Goal: Transaction & Acquisition: Book appointment/travel/reservation

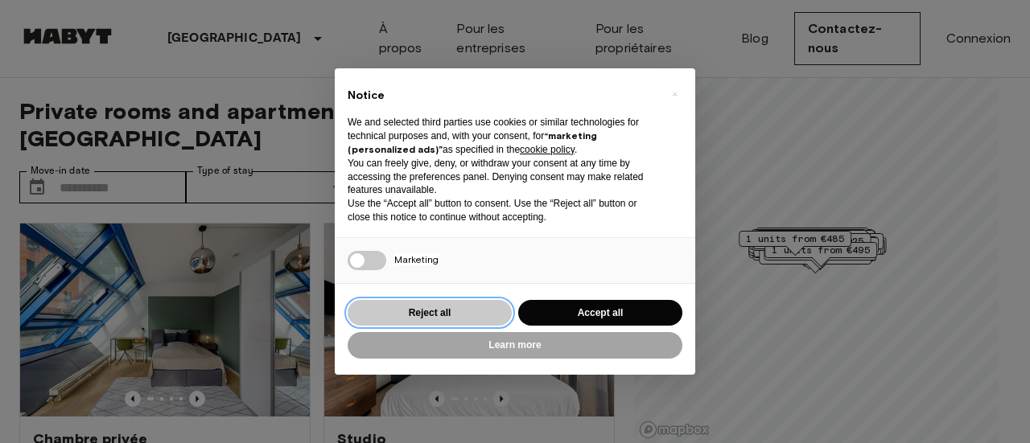
click at [439, 315] on button "Reject all" at bounding box center [430, 313] width 164 height 27
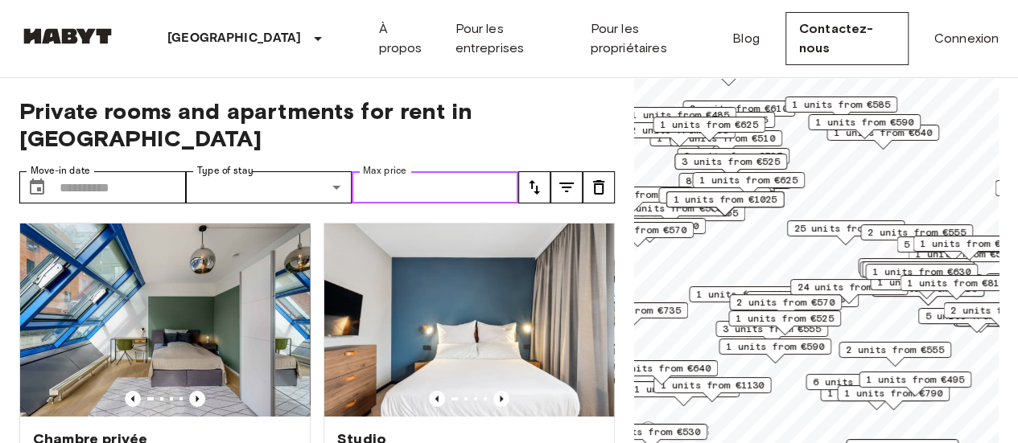
click at [419, 171] on input "Max price" at bounding box center [435, 187] width 167 height 32
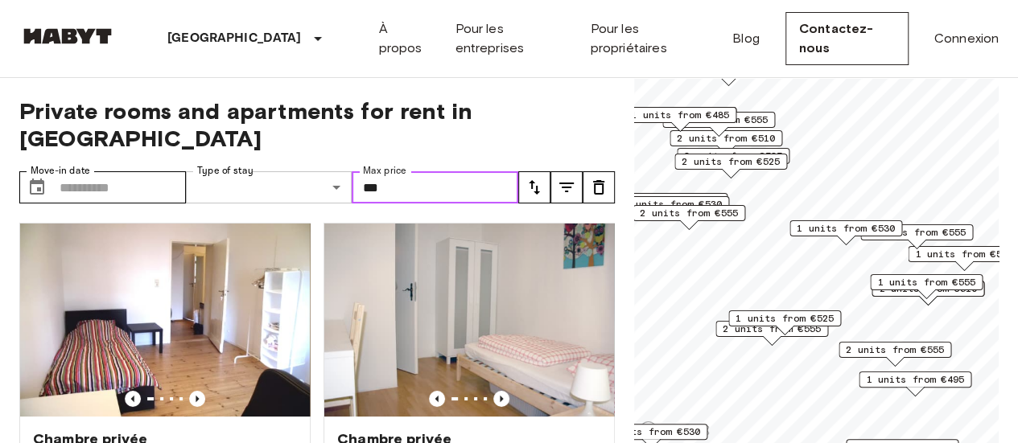
type input "***"
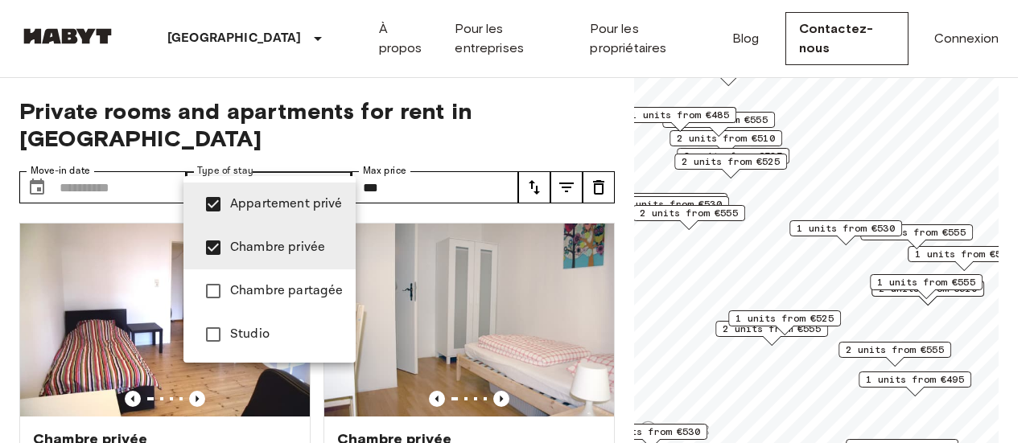
type input "**********"
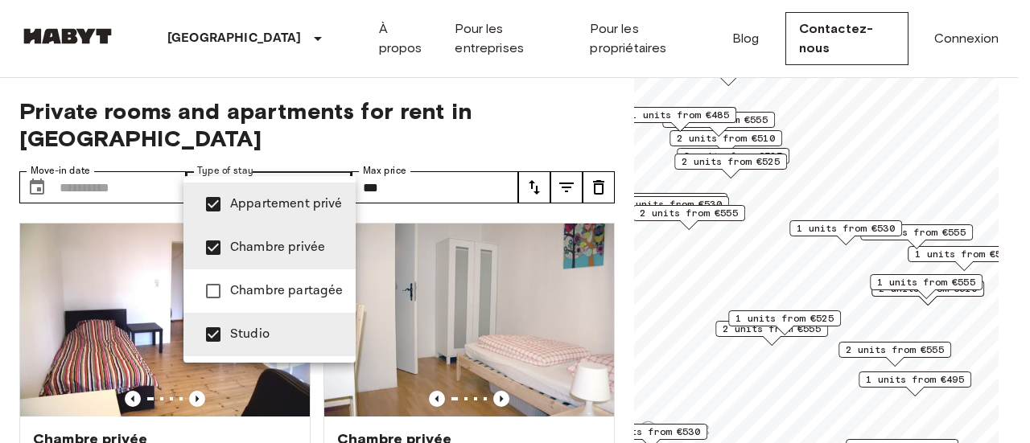
click at [568, 85] on div at bounding box center [515, 221] width 1030 height 443
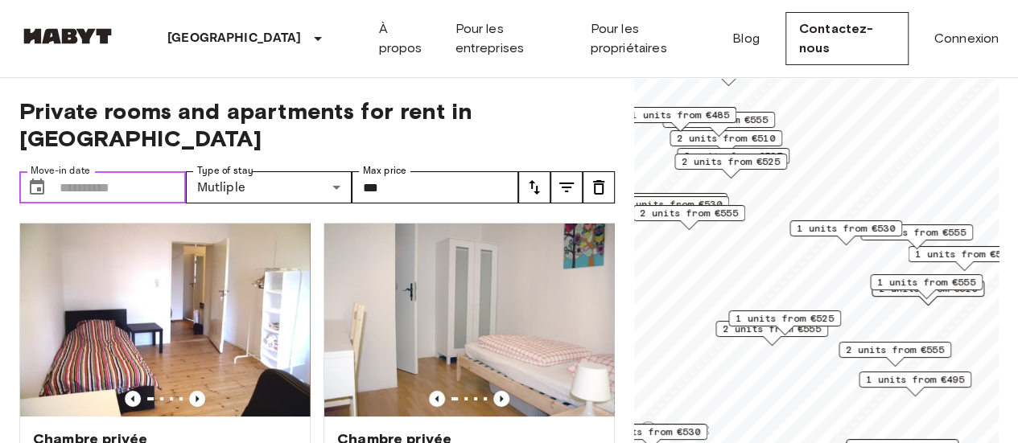
click at [89, 171] on input "Move-in date" at bounding box center [123, 187] width 126 height 32
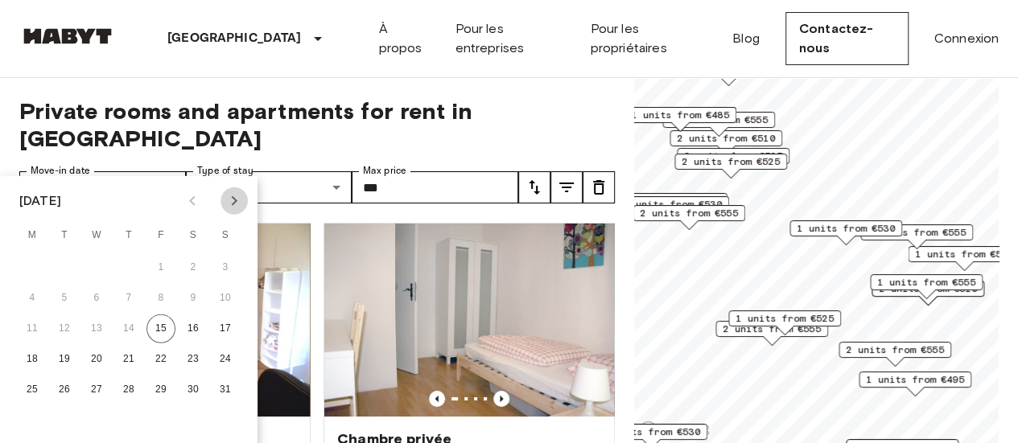
click at [235, 202] on icon "Next month" at bounding box center [235, 201] width 6 height 10
click at [191, 297] on button "11" at bounding box center [193, 298] width 29 height 29
type input "**********"
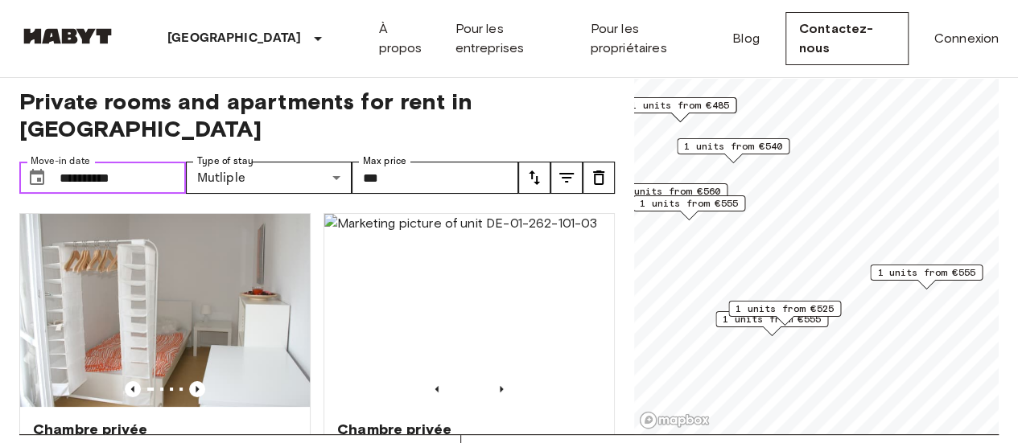
scroll to position [6, 0]
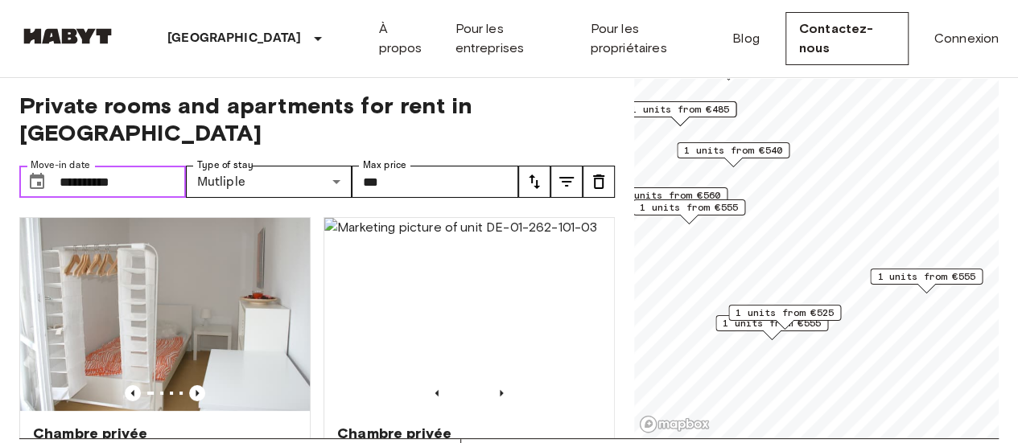
click at [679, 112] on span "1 units from €485" at bounding box center [680, 109] width 98 height 14
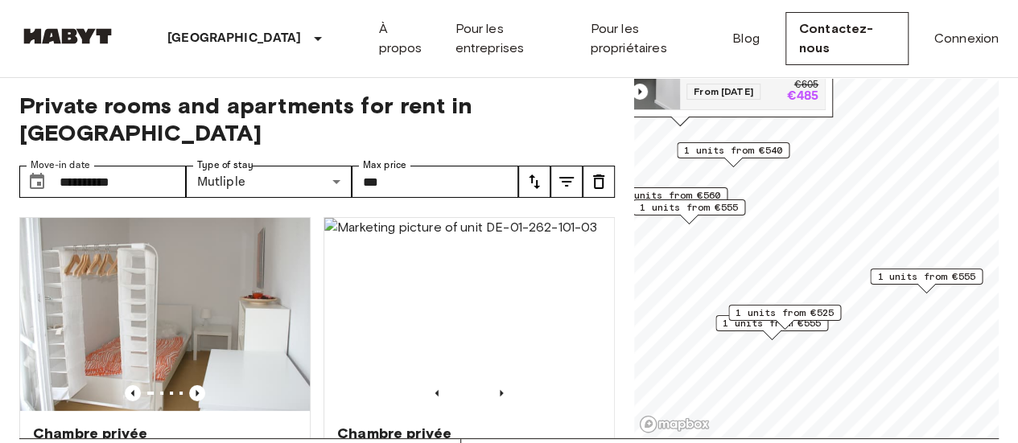
click at [740, 76] on div "À propos Pour les entreprises Pour les propriétaires Blog Contactez-nous Connex…" at bounding box center [689, 38] width 620 height 77
click at [741, 84] on span "From 19 Oct 25" at bounding box center [724, 92] width 74 height 16
click at [691, 207] on span "1 units from €555" at bounding box center [689, 207] width 98 height 14
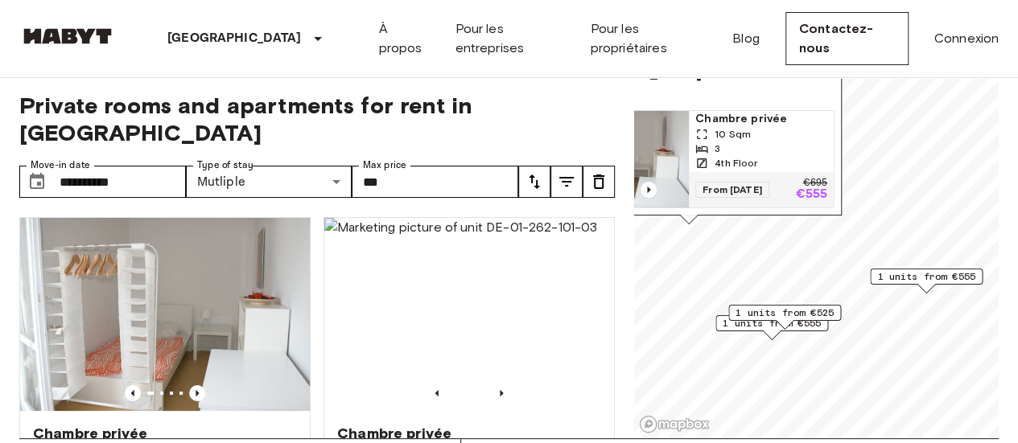
click at [739, 182] on span "From 04 Oct 25" at bounding box center [732, 190] width 74 height 16
click at [773, 309] on span "1 units from €525" at bounding box center [785, 313] width 98 height 14
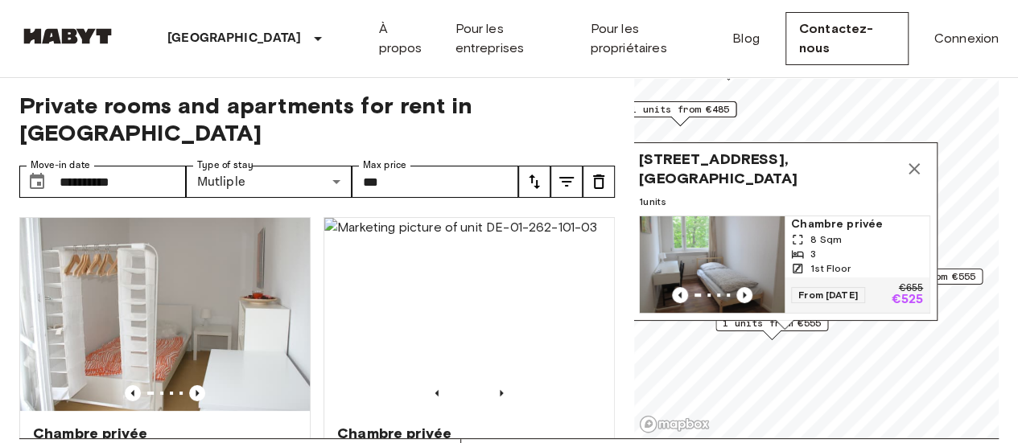
click at [813, 287] on span "From 19 Oct 25" at bounding box center [828, 295] width 74 height 16
click at [741, 320] on div "Wilhelmstraße 6, 10963 Berlin, GER 1 units Chambre privée 8 Sqm 3 1st Floor Fro…" at bounding box center [785, 236] width 306 height 188
click at [733, 321] on div "Wilhelmstraße 6, 10963 Berlin, GER 1 units Chambre privée 8 Sqm 3 1st Floor Fro…" at bounding box center [785, 236] width 306 height 188
click at [728, 326] on div "Wilhelmstraße 6, 10963 Berlin, GER 1 units Chambre privée 8 Sqm 3 1st Floor Fro…" at bounding box center [785, 236] width 306 height 188
click at [906, 161] on icon "Map marker" at bounding box center [914, 168] width 19 height 19
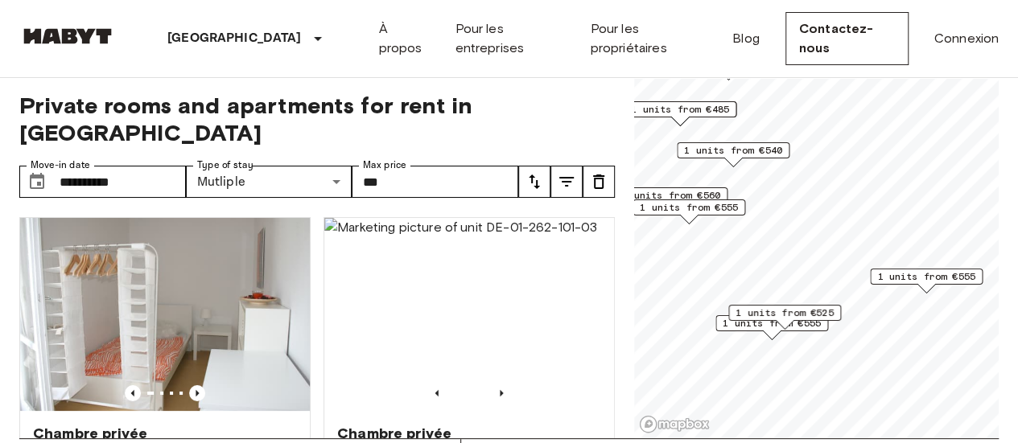
click at [732, 322] on div "1 units from €525" at bounding box center [784, 317] width 113 height 25
click at [724, 324] on span "1 units from €555" at bounding box center [772, 323] width 98 height 14
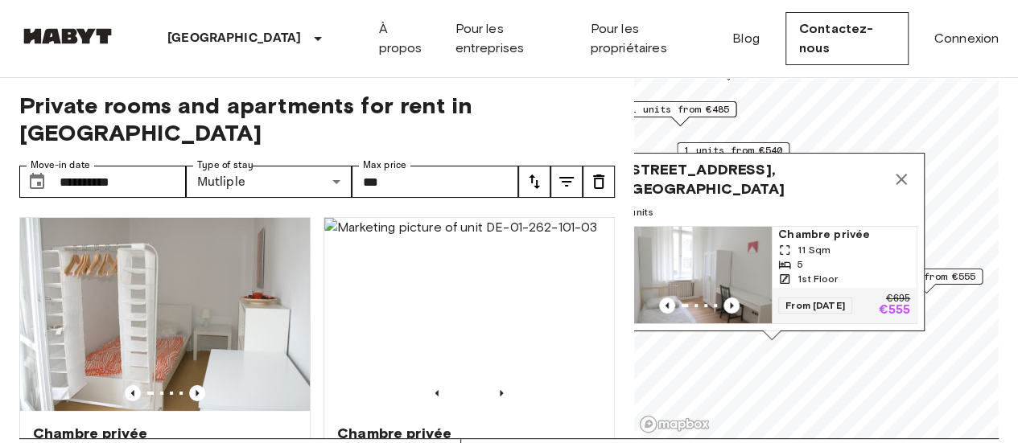
click at [744, 160] on span "Tempelhofer Ufer 10, 10963 Berlin, GER" at bounding box center [755, 179] width 259 height 39
click at [655, 153] on div "Tempelhofer Ufer 10, 10963 Berlin, GER 1 units Chambre privée 11 Sqm 5 1st Floo…" at bounding box center [772, 242] width 306 height 179
click at [696, 160] on span "Tempelhofer Ufer 10, 10963 Berlin, GER" at bounding box center [755, 179] width 259 height 39
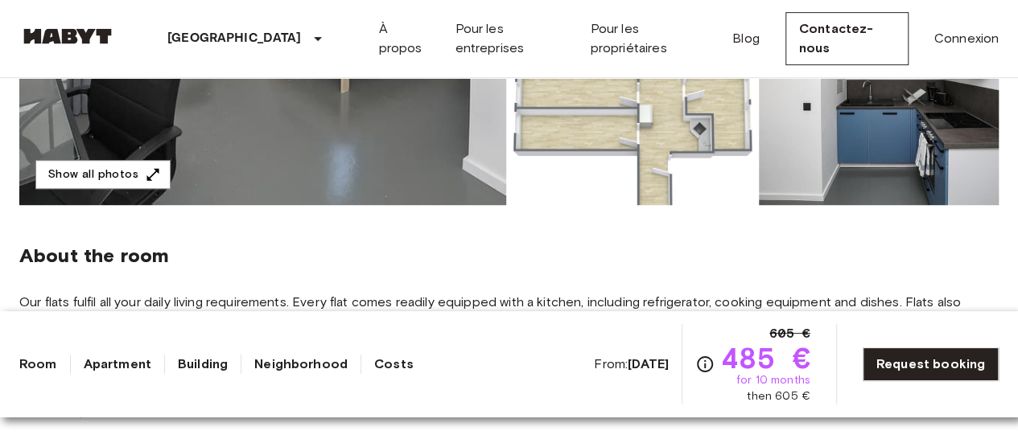
scroll to position [53, 0]
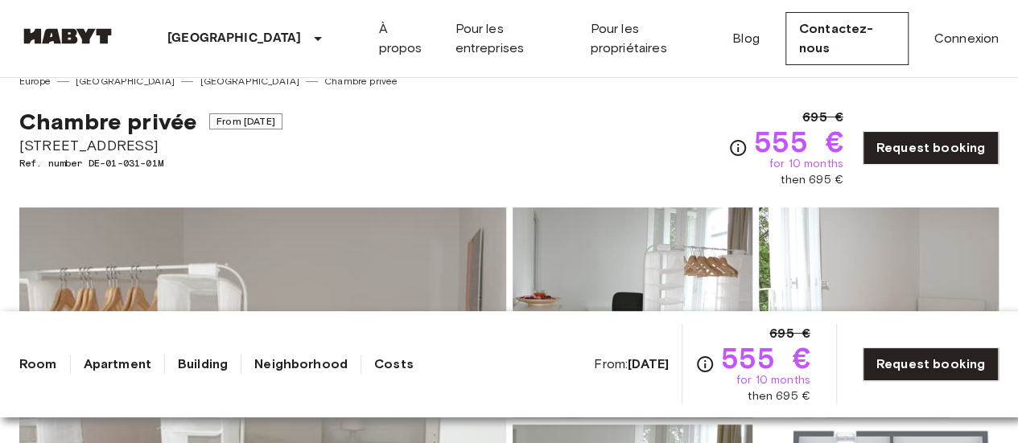
scroll to position [42, 0]
